Goal: Navigation & Orientation: Find specific page/section

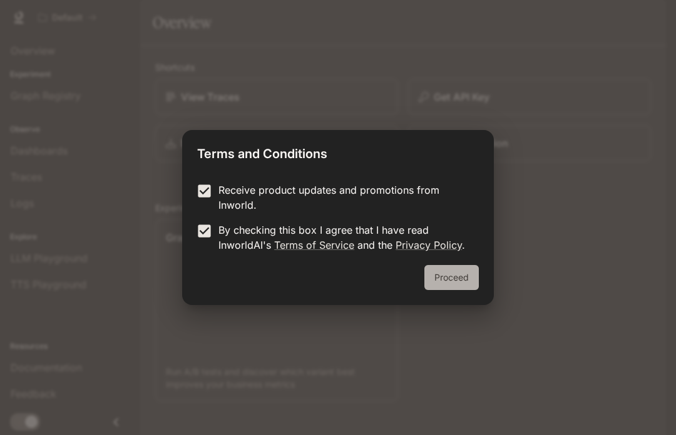
click at [444, 273] on button "Proceed" at bounding box center [451, 277] width 54 height 25
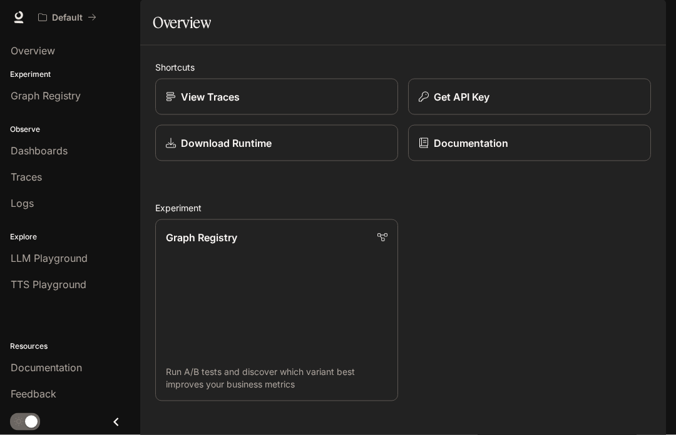
scroll to position [698, 0]
click at [19, 93] on span "Graph Registry" at bounding box center [46, 95] width 70 height 15
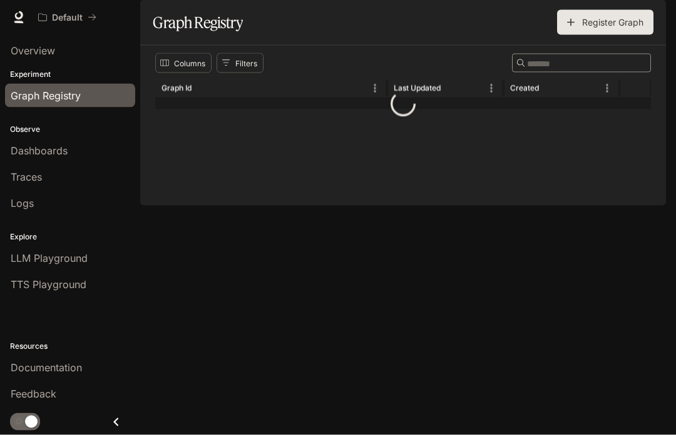
scroll to position [37, 0]
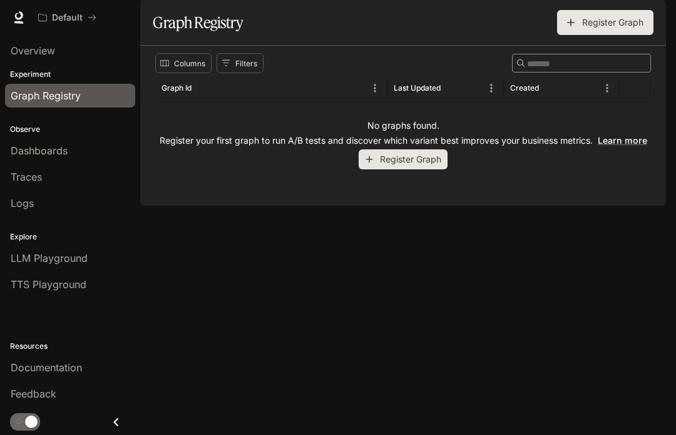
click at [26, 135] on p "Observe" at bounding box center [70, 129] width 140 height 11
click at [44, 140] on link "Dashboards" at bounding box center [70, 151] width 130 height 24
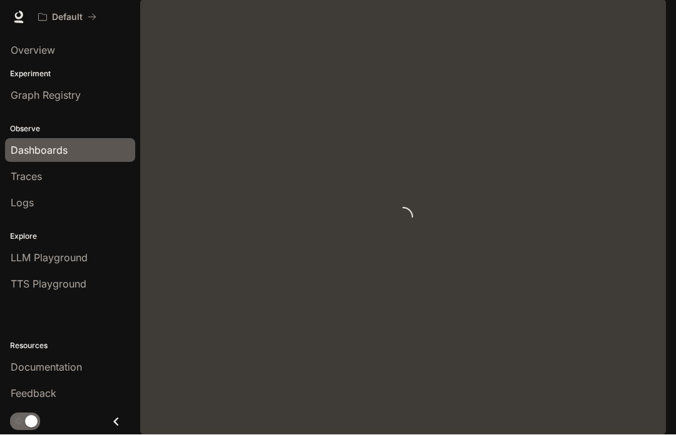
scroll to position [1, 0]
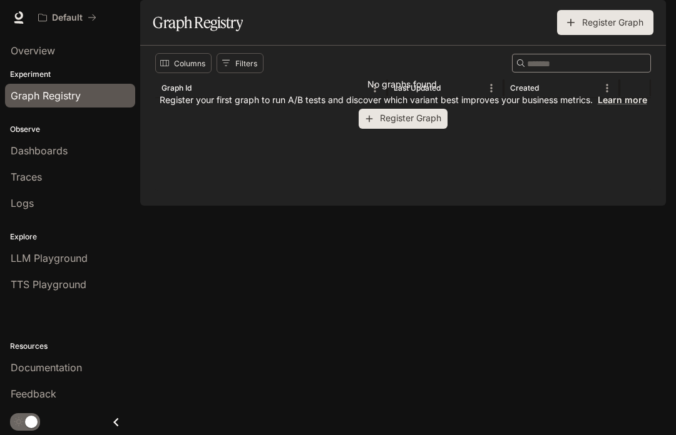
scroll to position [37, 0]
